Goal: Task Accomplishment & Management: Manage account settings

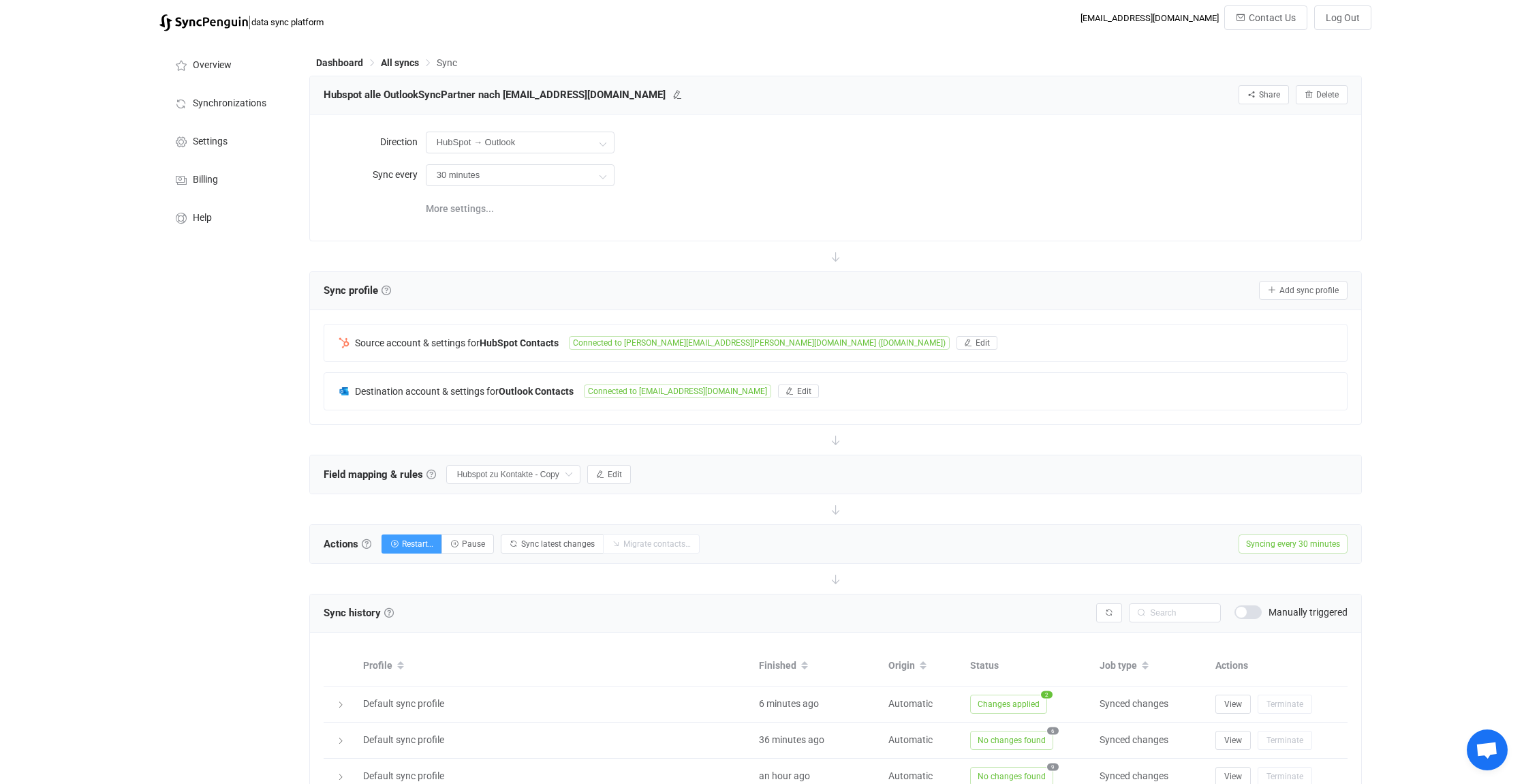
drag, startPoint x: 0, startPoint y: 0, endPoint x: 172, endPoint y: 114, distance: 206.3
click at [83, 502] on div "| data sync platform [EMAIL_ADDRESS][DOMAIN_NAME] Contact Us Log Out Overview S…" at bounding box center [762, 569] width 1524 height 1128
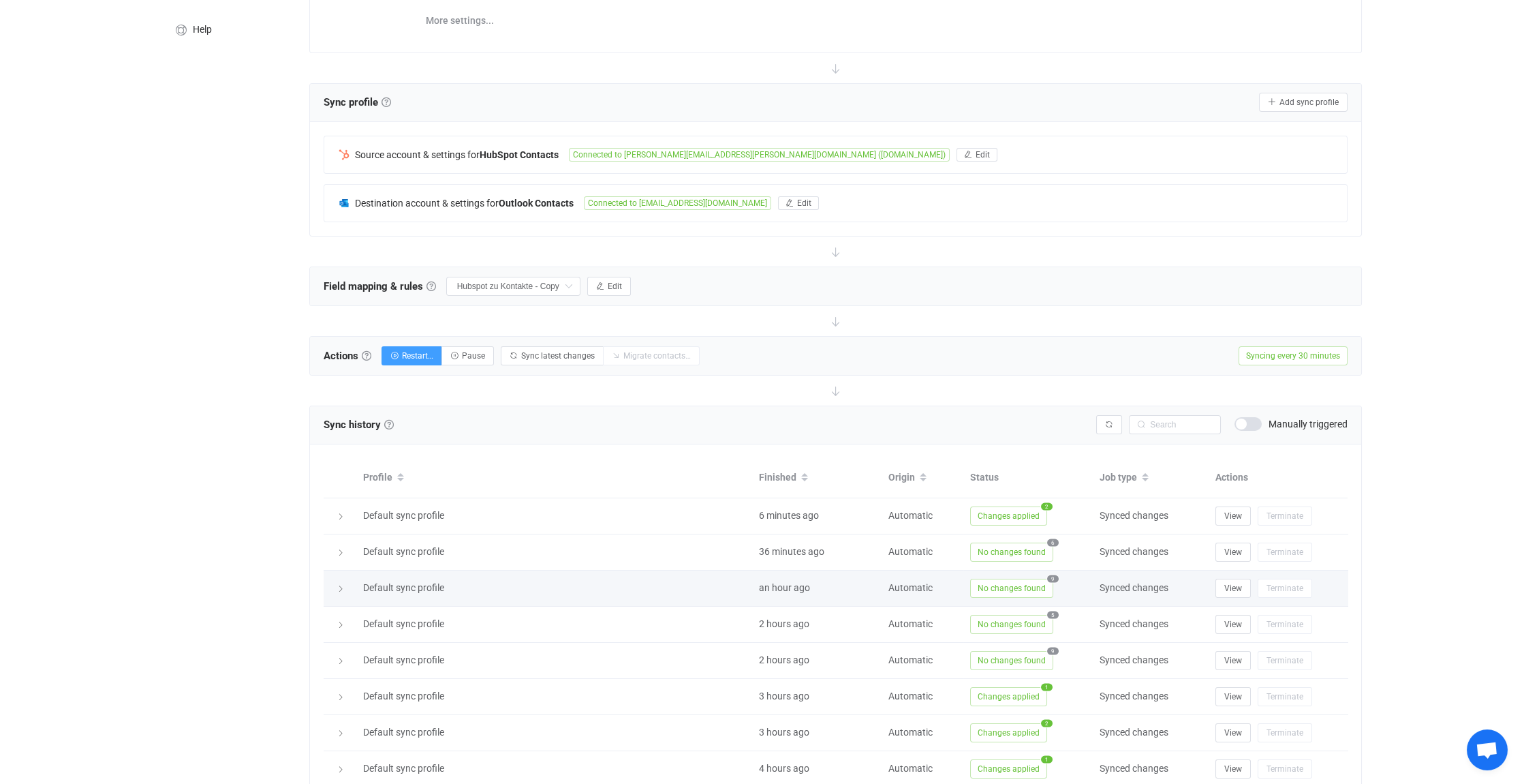
scroll to position [204, 0]
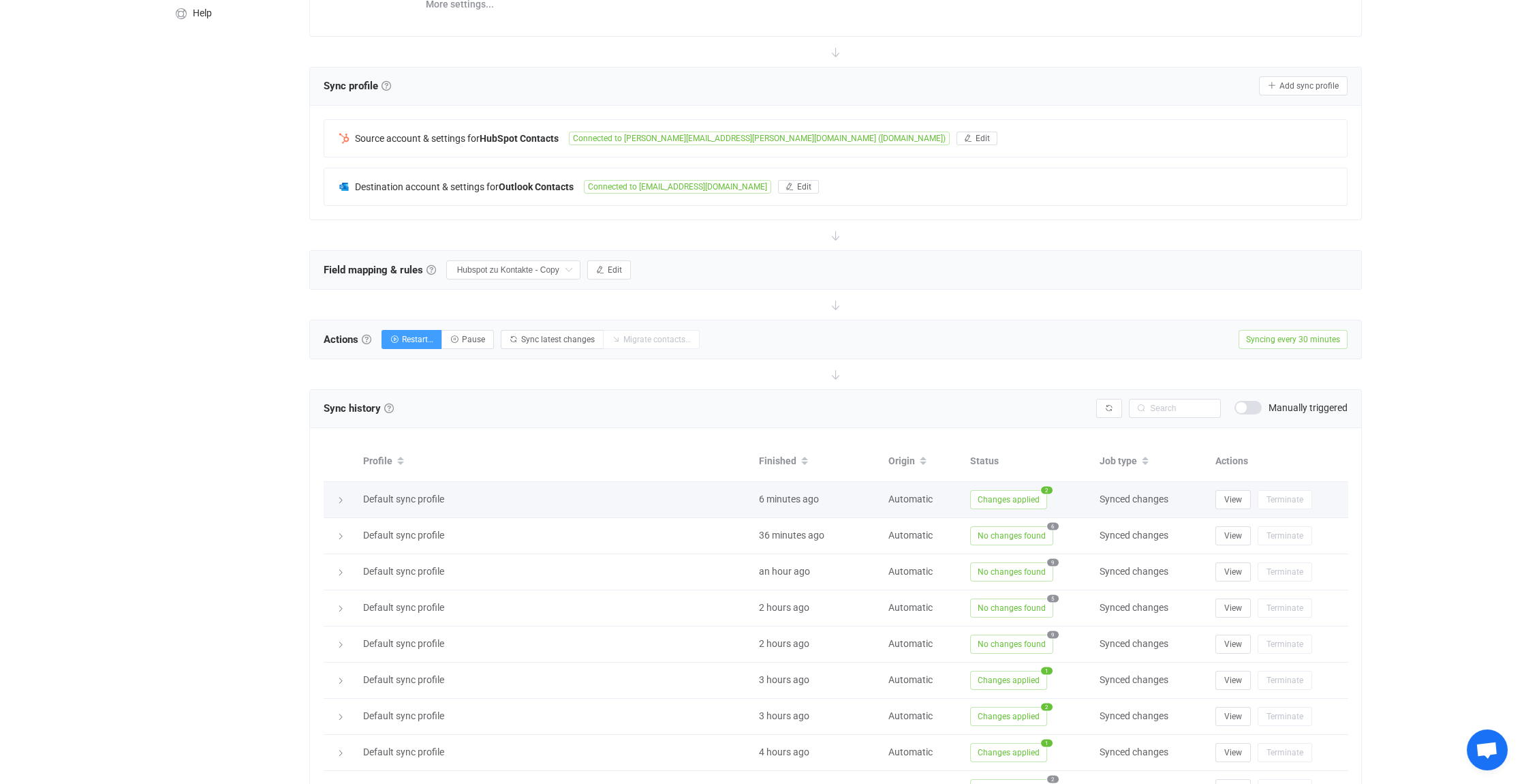
click at [340, 496] on icon at bounding box center [341, 500] width 8 height 8
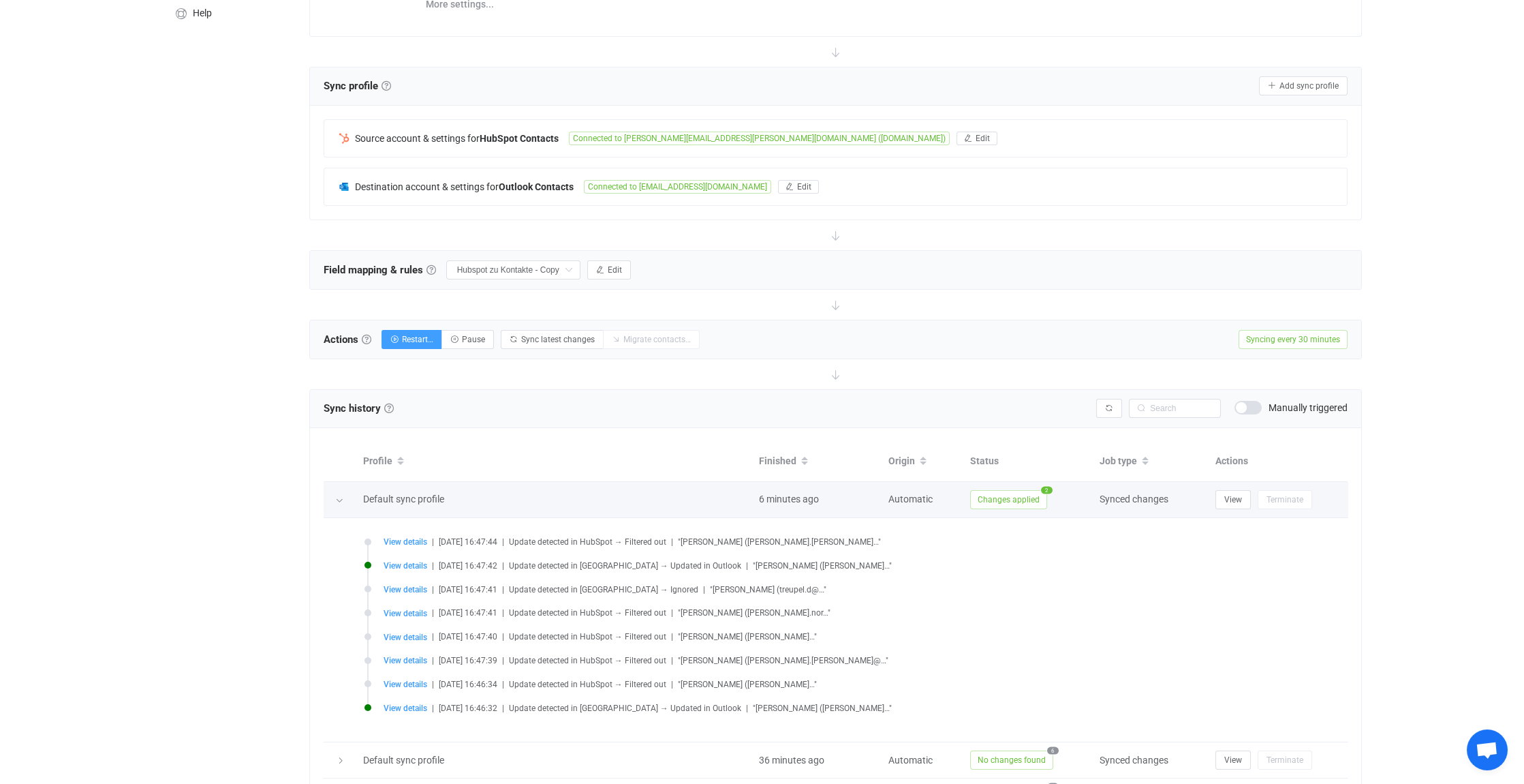
click at [340, 496] on icon at bounding box center [339, 500] width 8 height 8
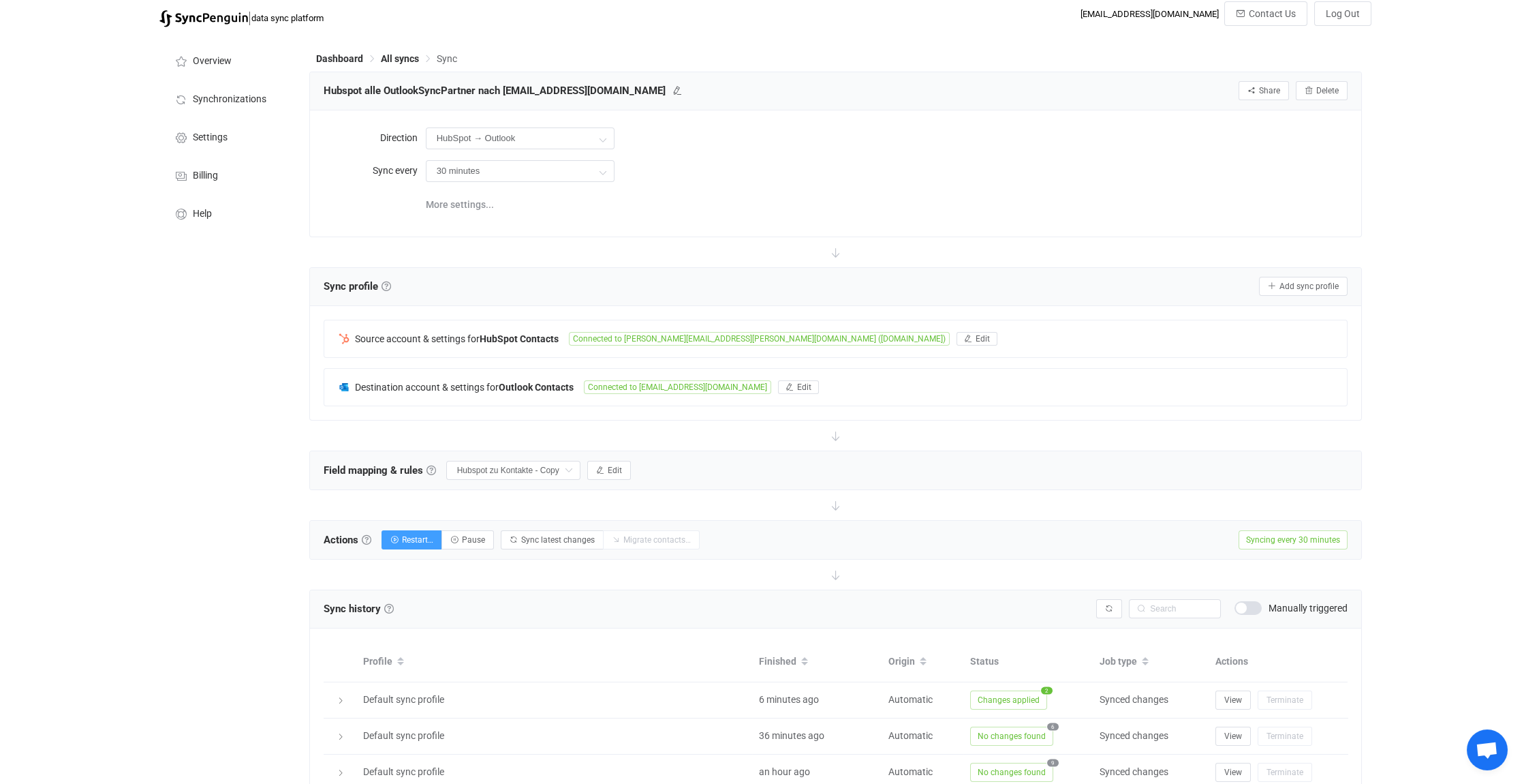
scroll to position [0, 0]
click at [405, 67] on span "All syncs" at bounding box center [399, 62] width 38 height 11
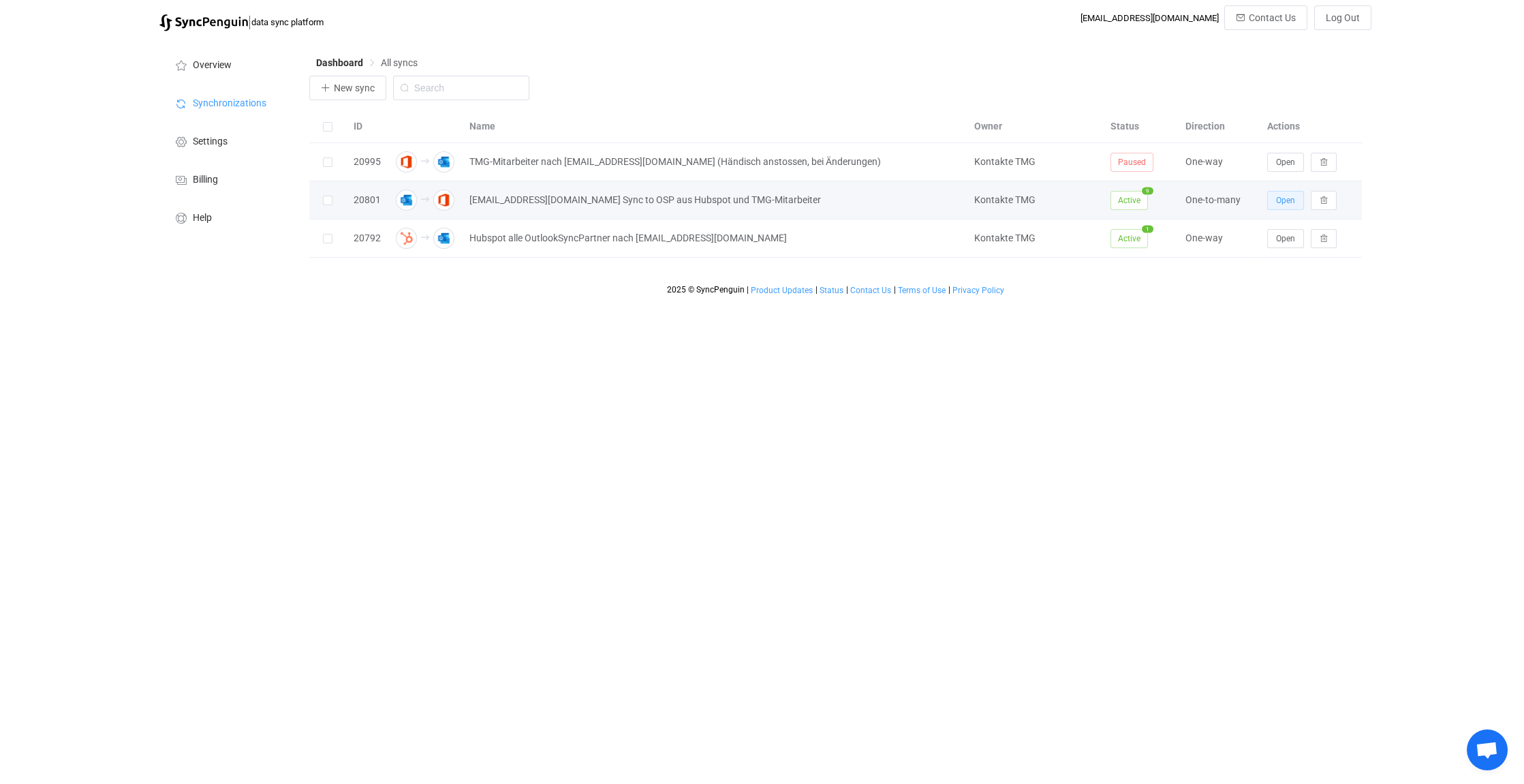
click at [1293, 199] on span "Open" at bounding box center [1286, 200] width 19 height 10
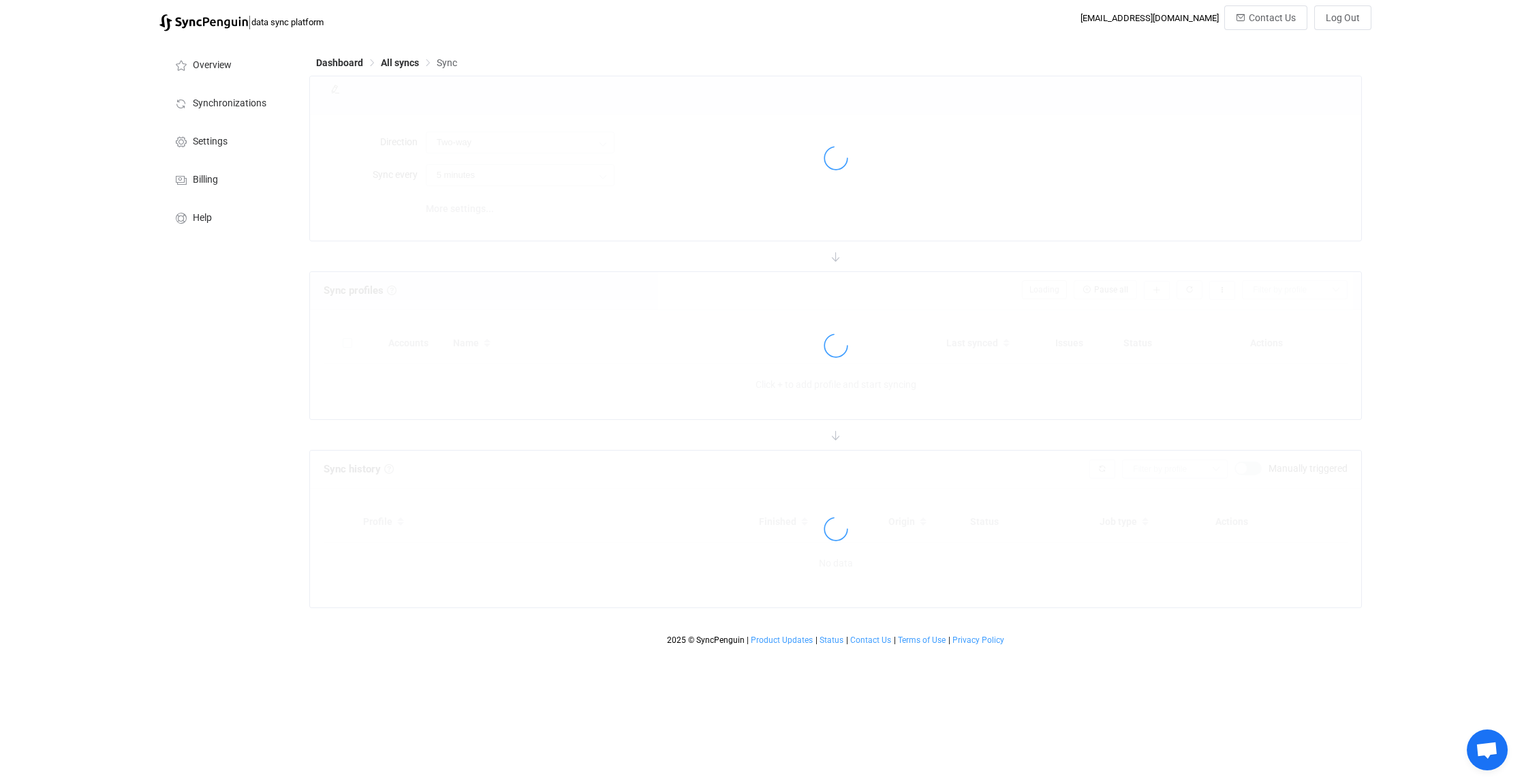
type input "Outlook → Office 365 (one to many)"
type input "1 hour"
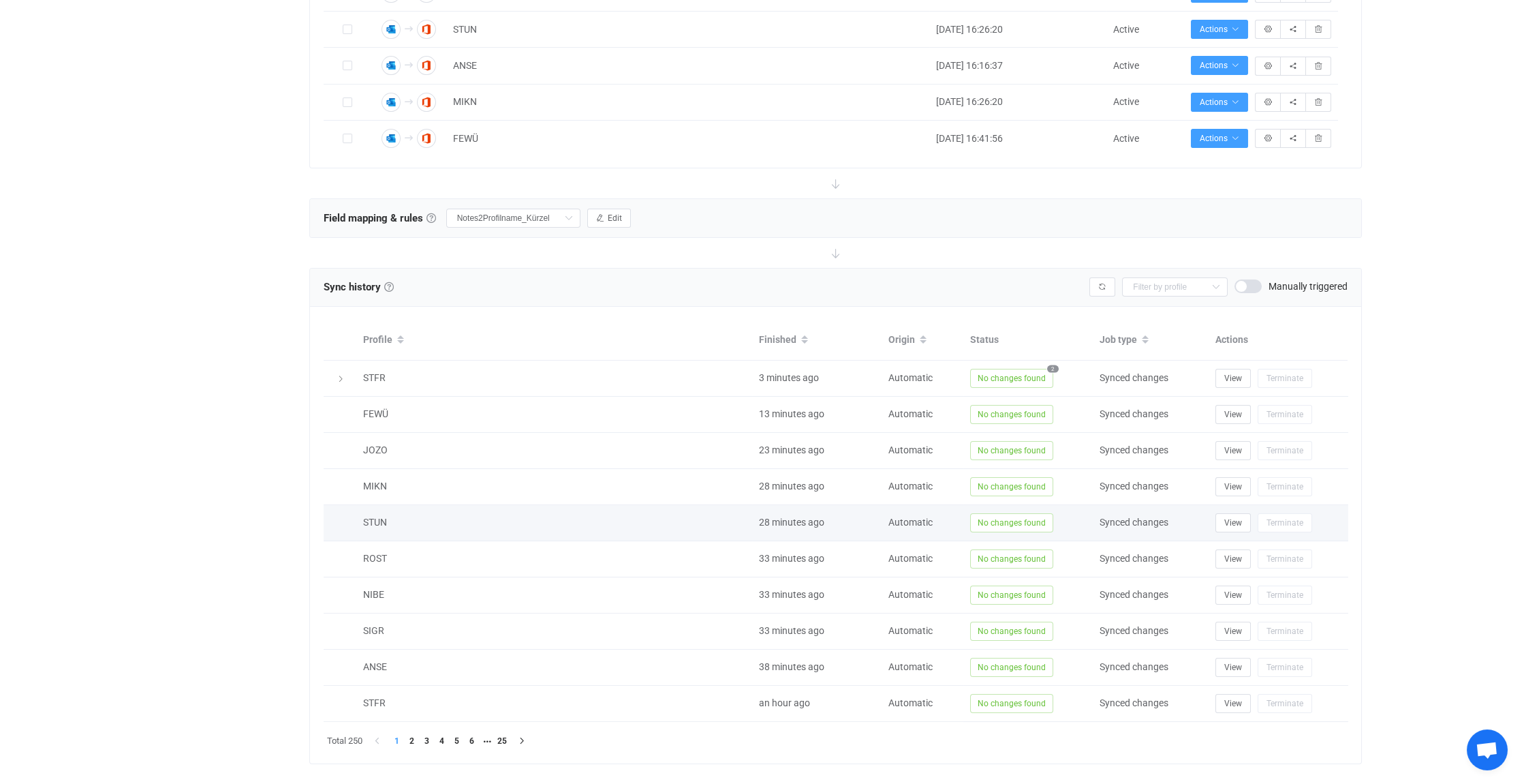
scroll to position [810, 0]
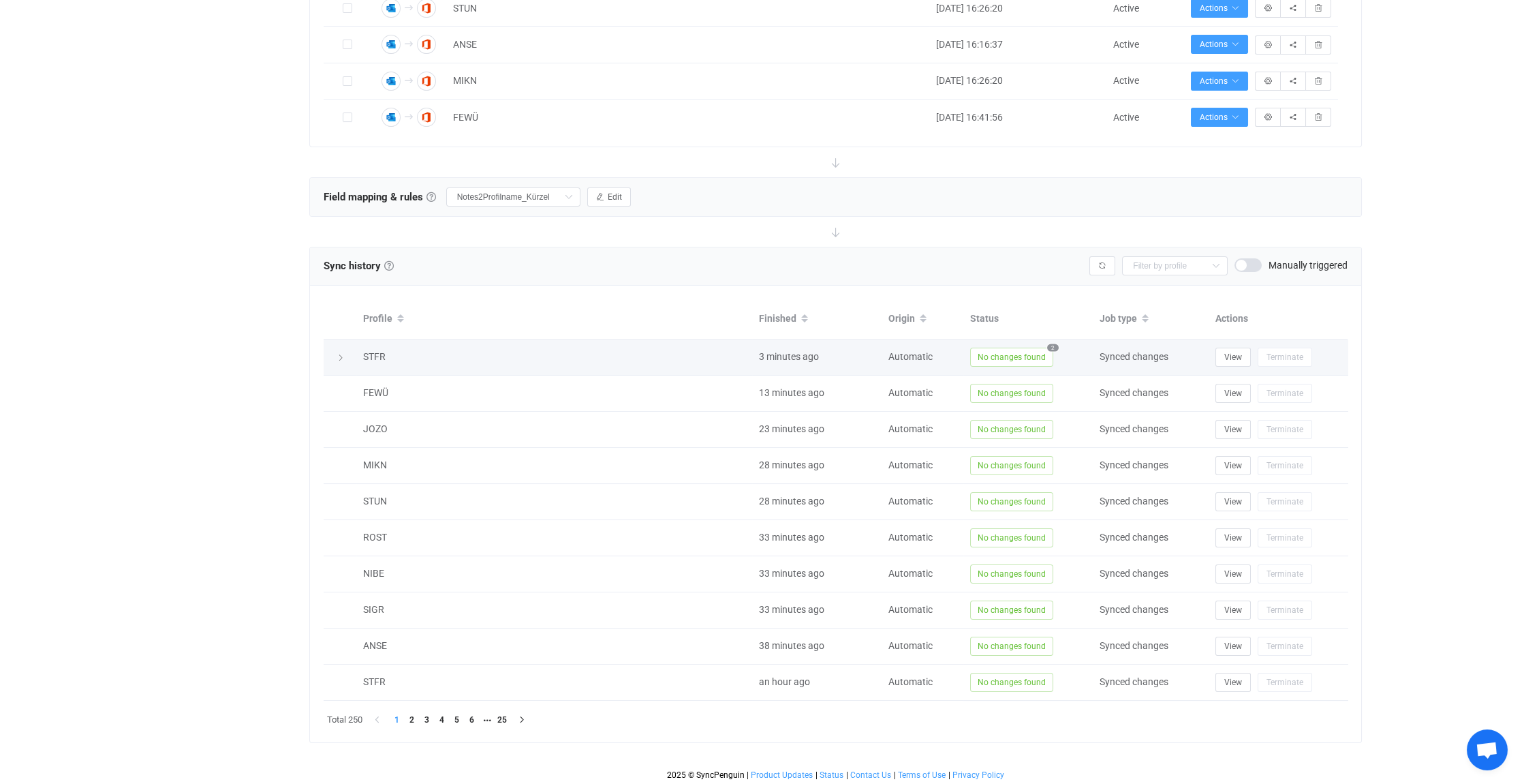
click at [341, 354] on icon at bounding box center [341, 357] width 8 height 8
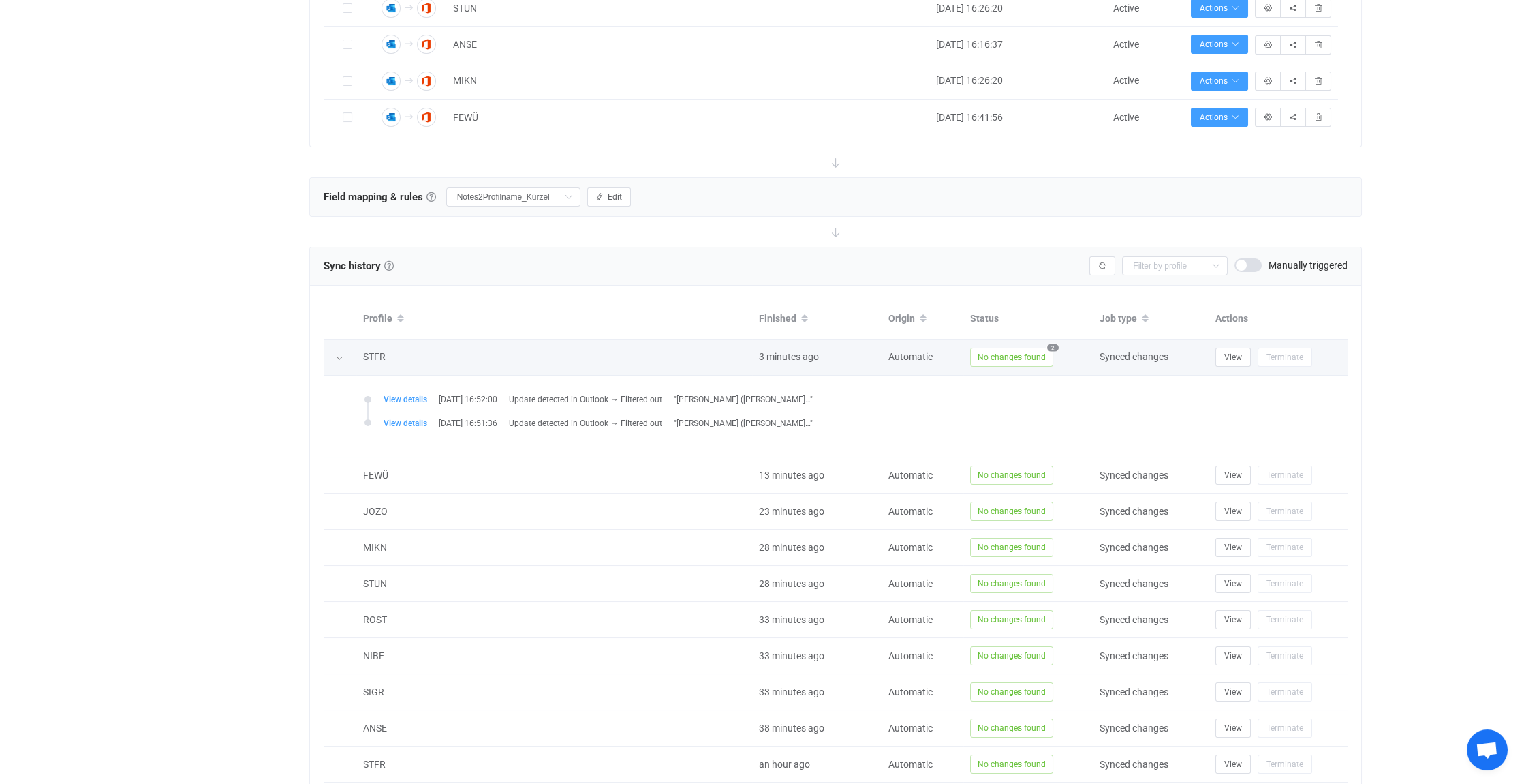
click at [341, 354] on icon at bounding box center [339, 357] width 8 height 8
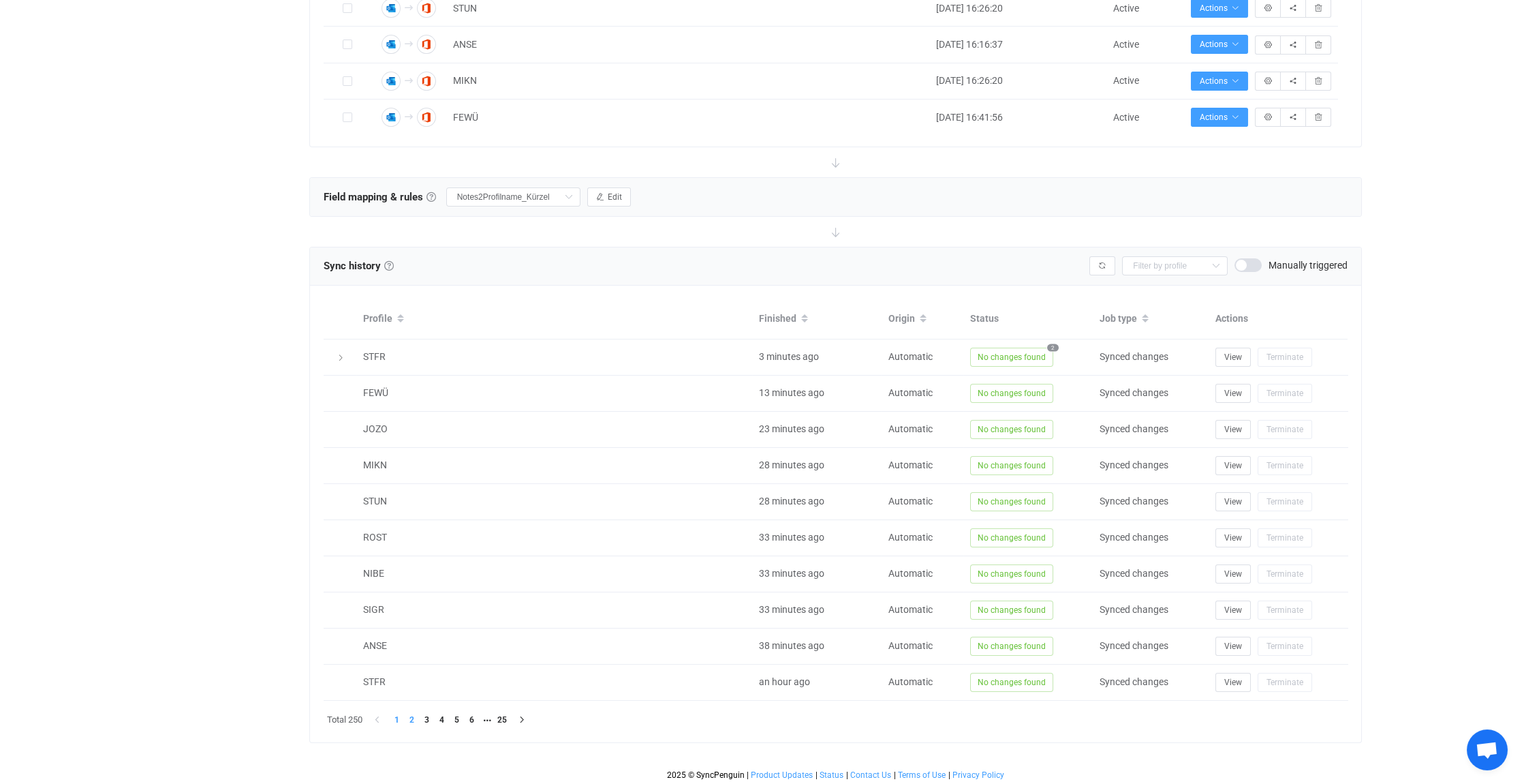
click at [414, 716] on li "2" at bounding box center [412, 719] width 15 height 15
click at [429, 714] on li "3" at bounding box center [427, 719] width 15 height 15
click at [443, 714] on li "4" at bounding box center [442, 719] width 15 height 15
click at [457, 714] on li "5" at bounding box center [457, 719] width 15 height 15
click at [346, 677] on div at bounding box center [341, 681] width 19 height 13
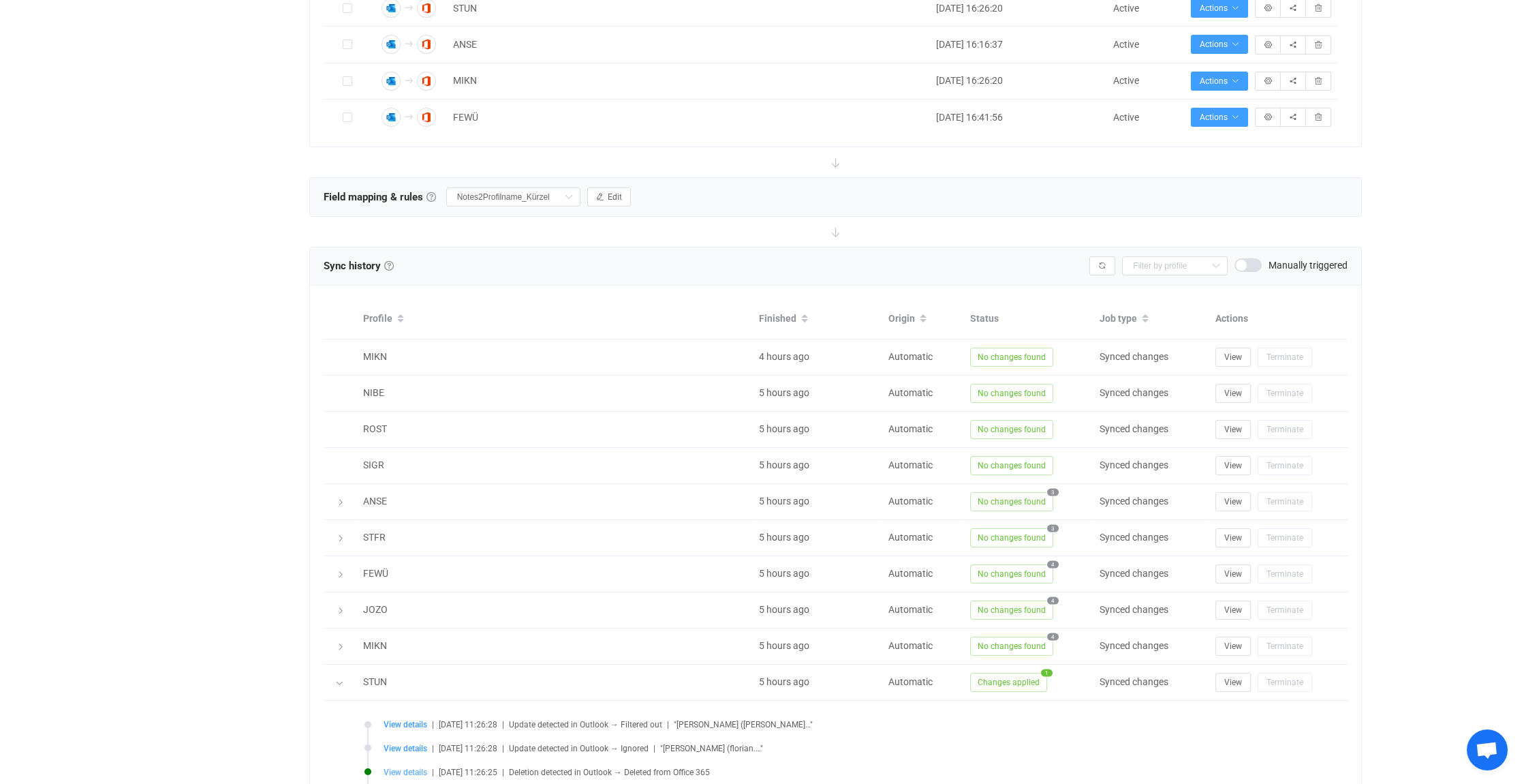
click at [403, 767] on span "View details" at bounding box center [406, 772] width 44 height 10
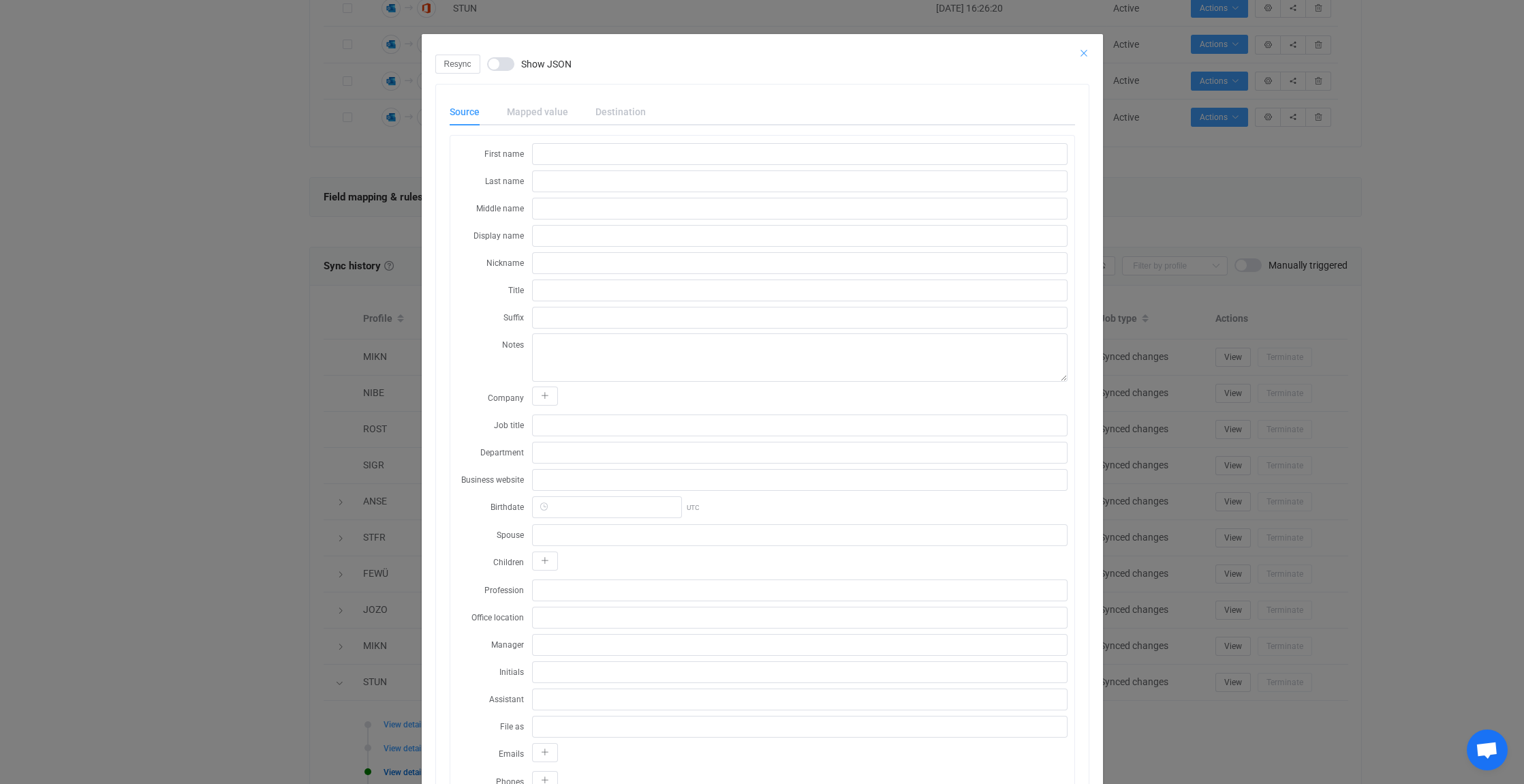
click at [1080, 53] on icon "Close" at bounding box center [1084, 53] width 11 height 11
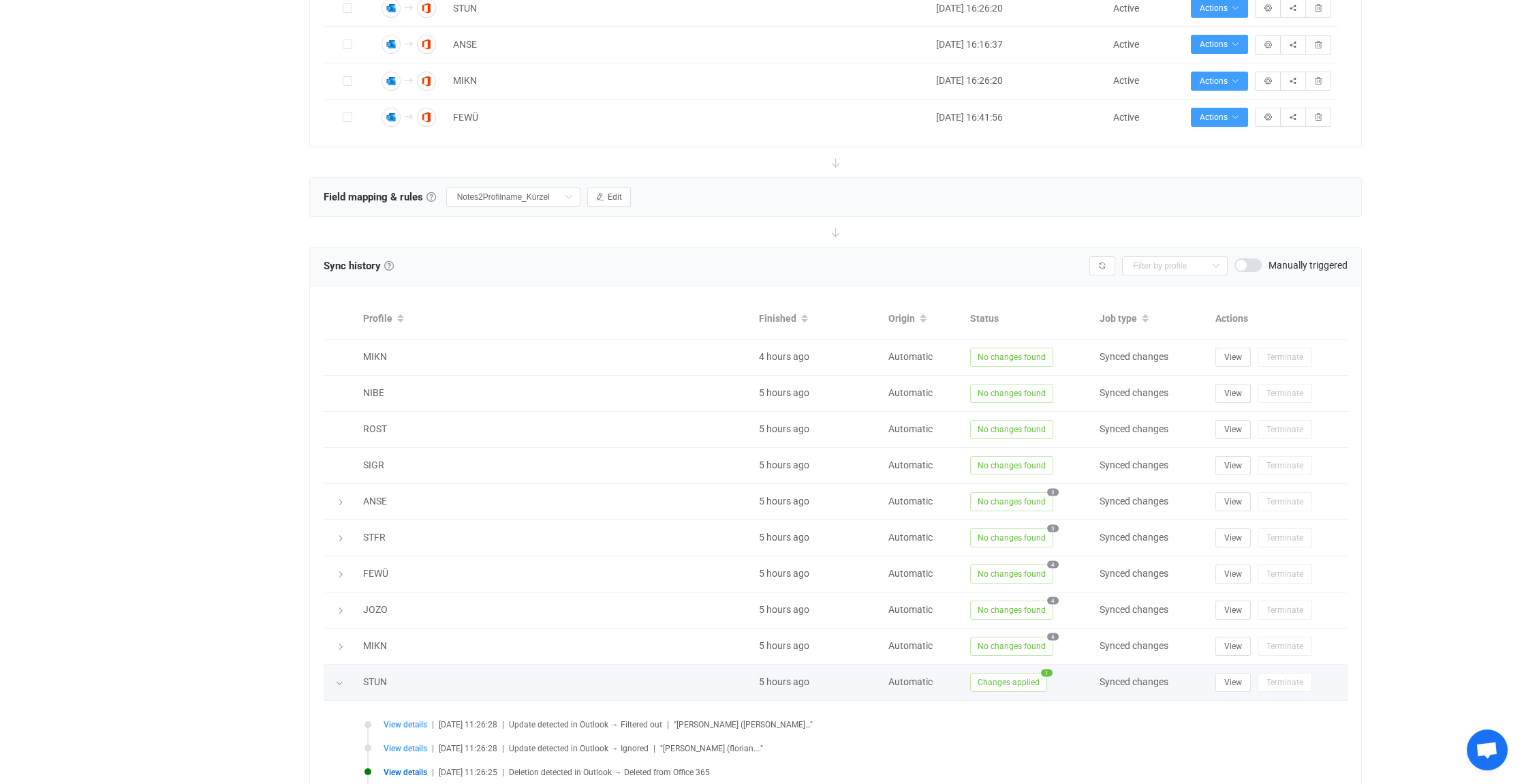
click at [340, 678] on icon at bounding box center [339, 682] width 8 height 8
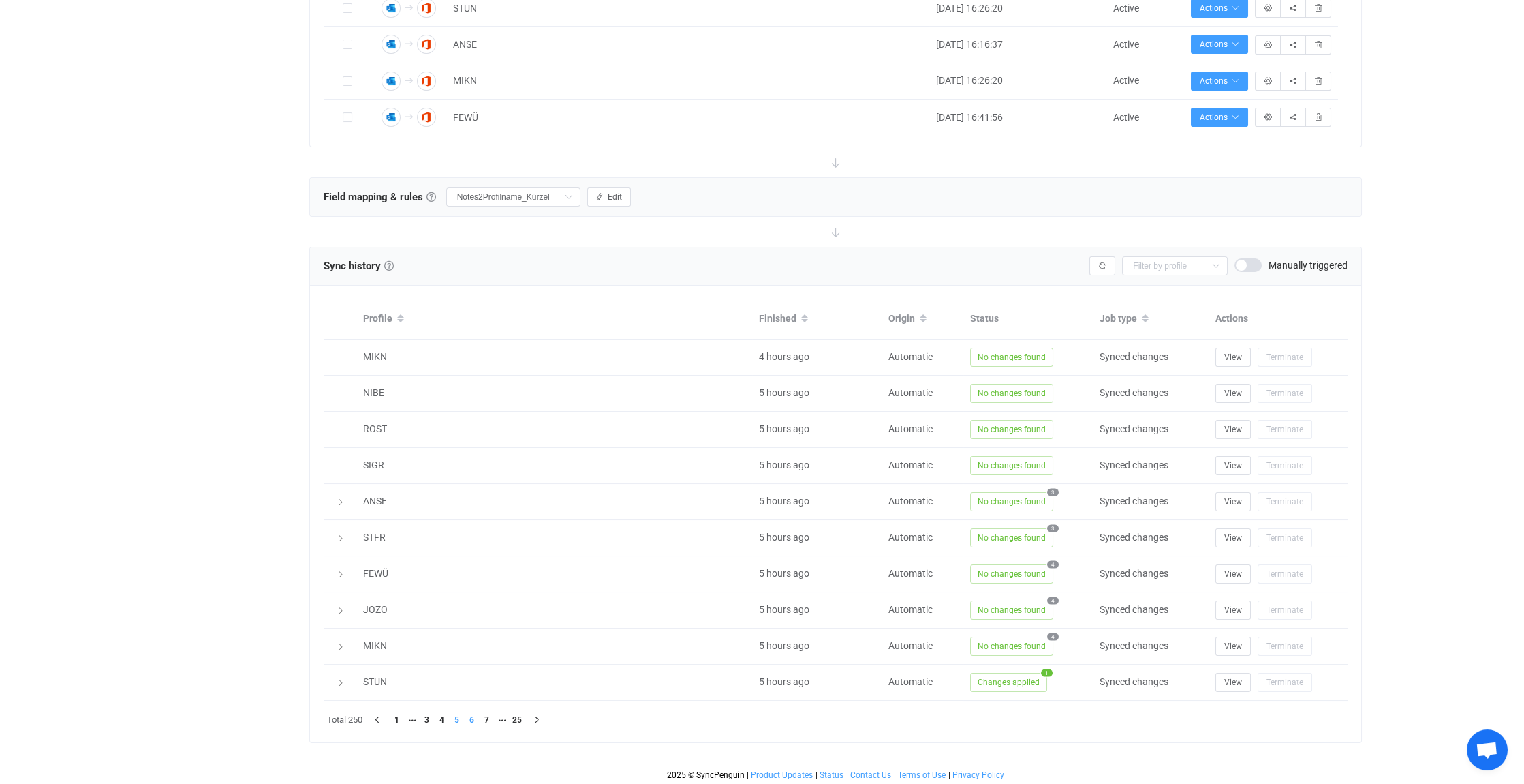
click at [471, 712] on li "6" at bounding box center [472, 719] width 15 height 15
click at [473, 714] on li "7" at bounding box center [472, 719] width 15 height 15
click at [517, 714] on li "25" at bounding box center [517, 719] width 15 height 15
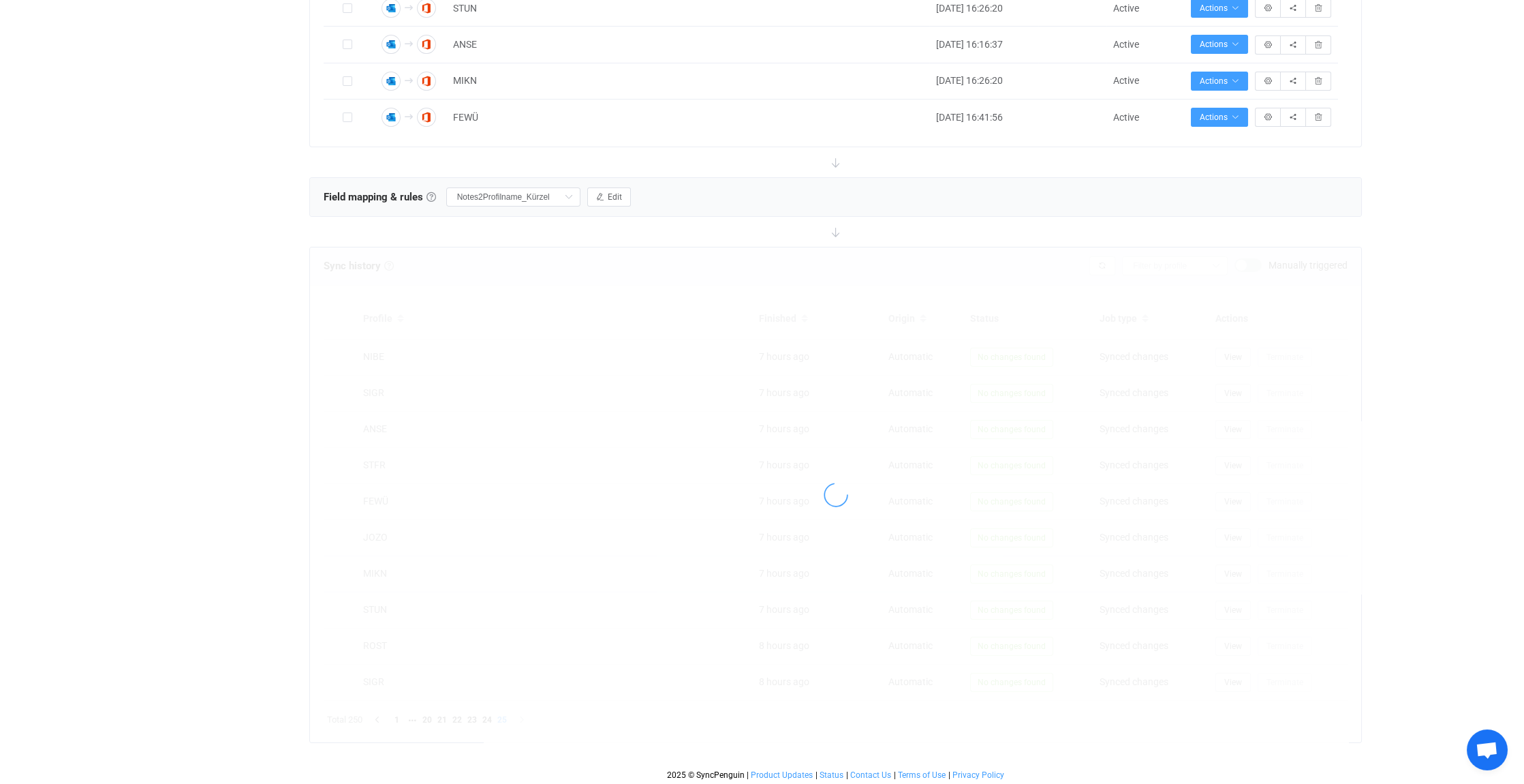
click at [255, 380] on div "Overview Synchronizations Settings Billing Help" at bounding box center [227, 7] width 150 height 1557
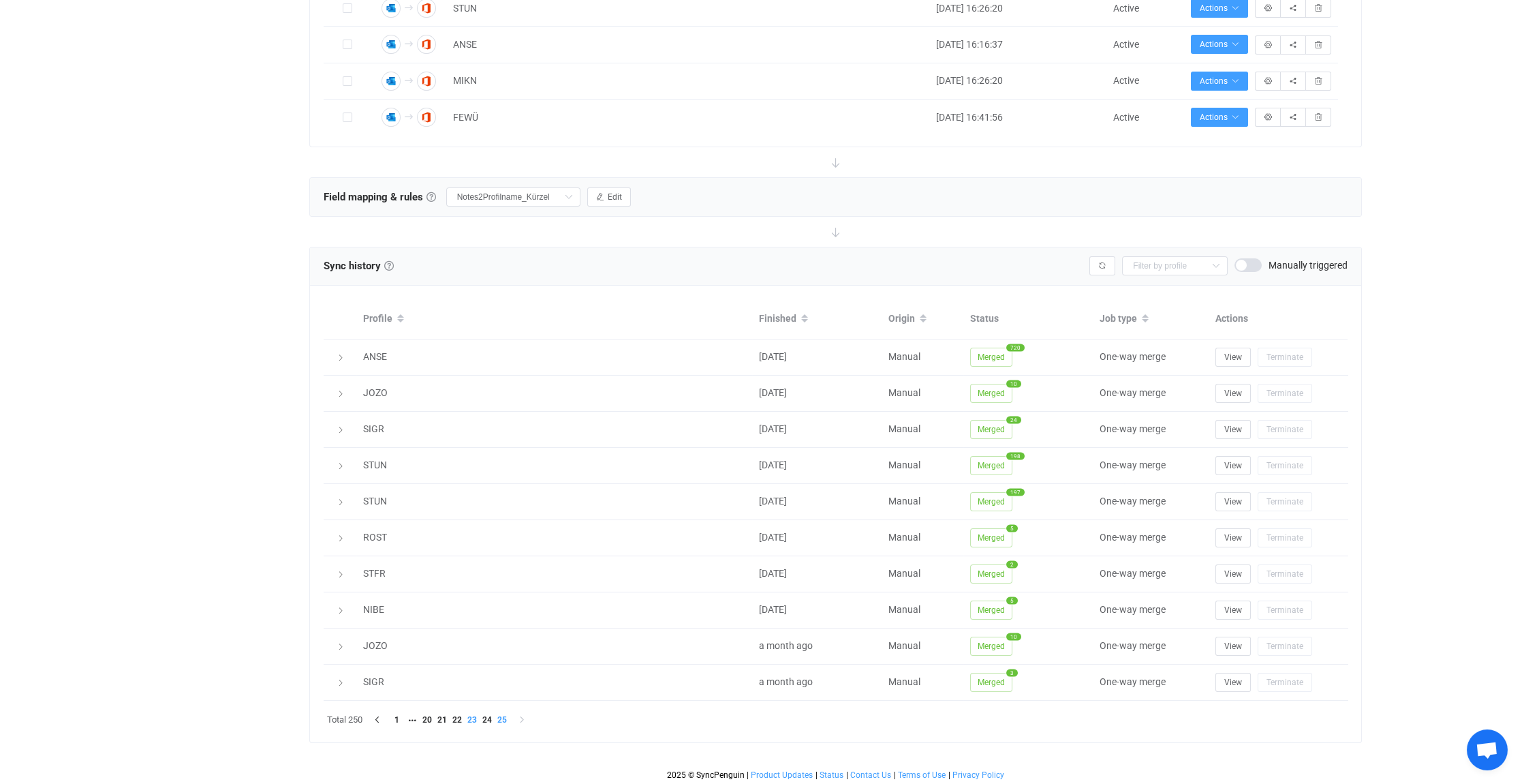
click at [475, 714] on li "23" at bounding box center [472, 719] width 15 height 15
click at [457, 714] on li "22" at bounding box center [457, 719] width 15 height 15
click at [428, 714] on li "20" at bounding box center [427, 719] width 15 height 15
